Goal: Navigation & Orientation: Find specific page/section

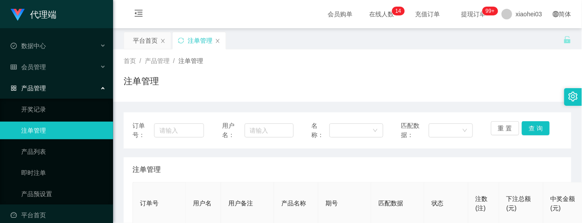
scroll to position [117, 0]
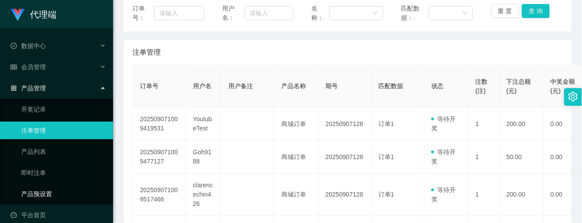
drag, startPoint x: 44, startPoint y: 189, endPoint x: 94, endPoint y: 187, distance: 49.9
click at [45, 189] on link "产品预设置" at bounding box center [63, 194] width 85 height 18
